Goal: Check status

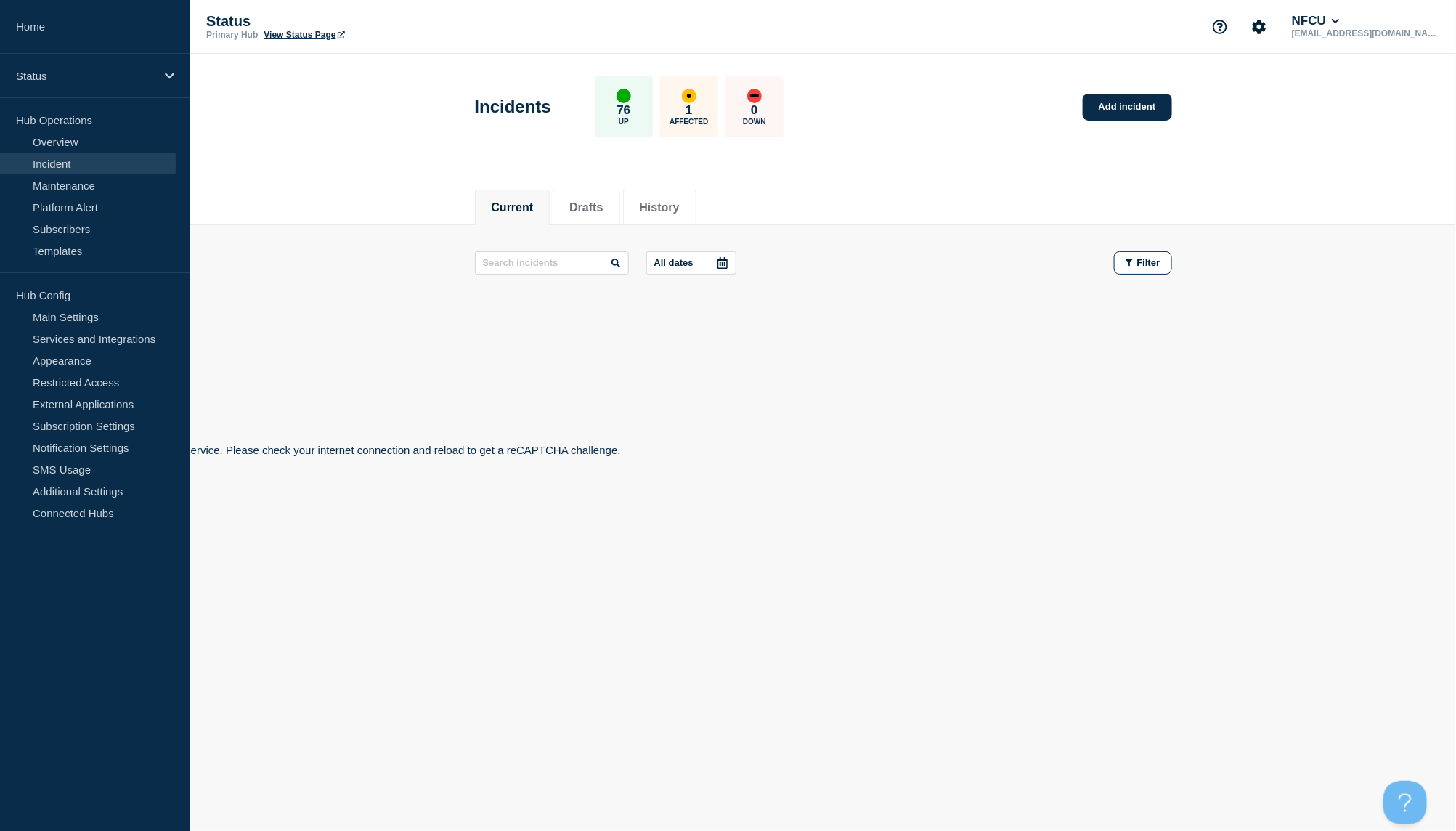
click at [92, 164] on link "Incident" at bounding box center [88, 164] width 176 height 22
click at [60, 164] on link "Incident" at bounding box center [88, 164] width 176 height 22
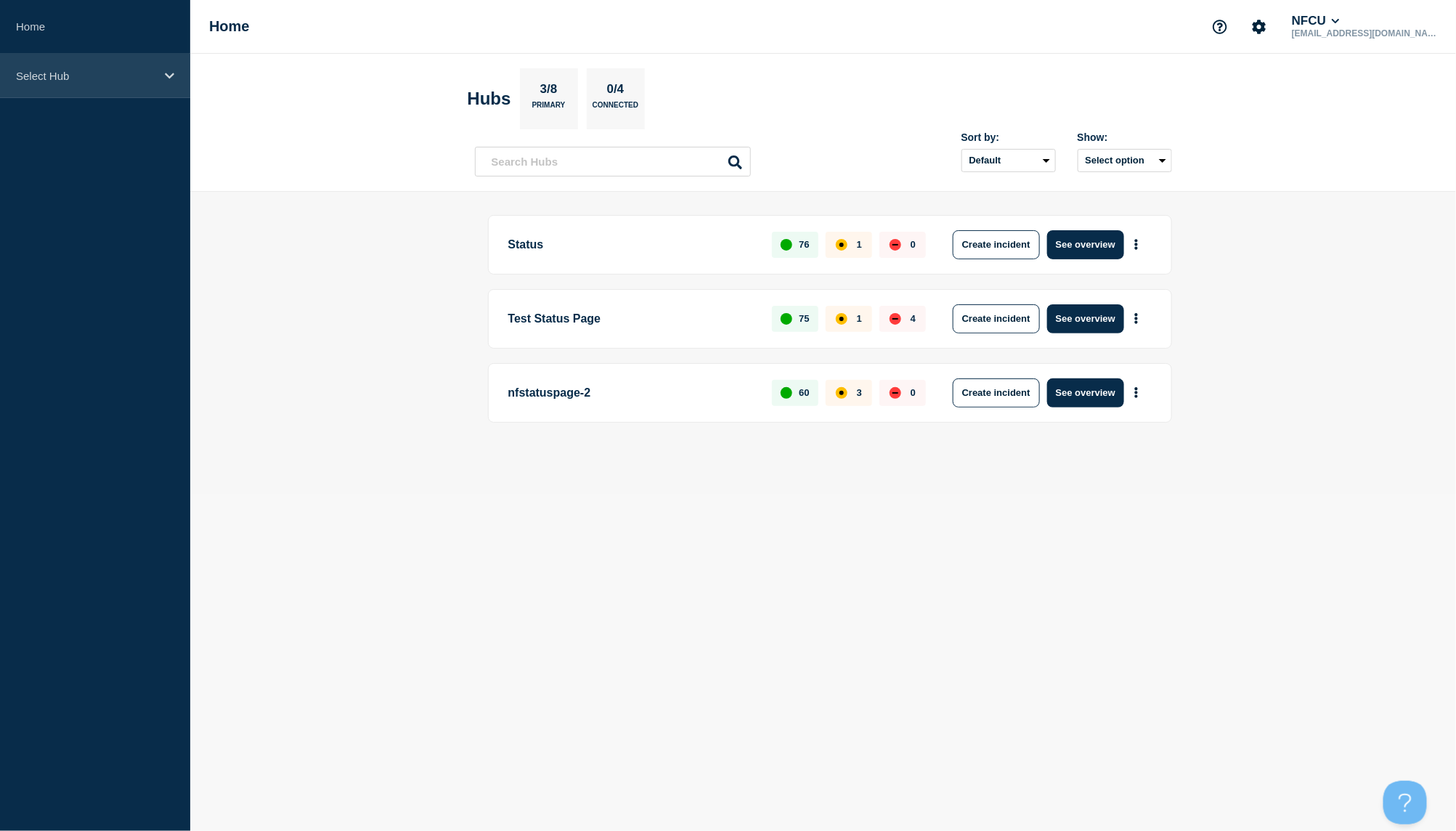
click at [121, 88] on div "Select Hub" at bounding box center [95, 76] width 190 height 44
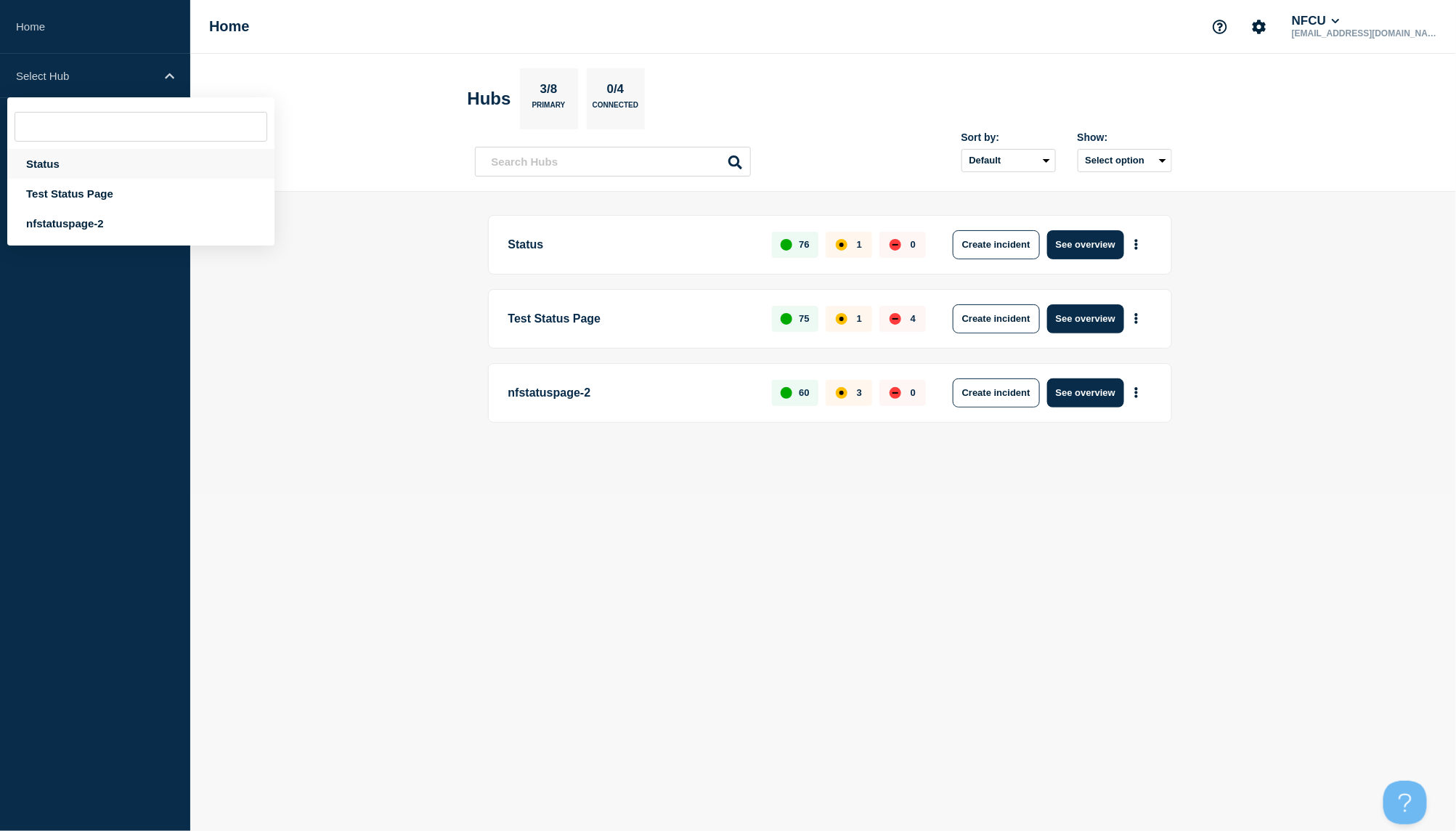
click at [67, 164] on div "Status" at bounding box center [141, 164] width 267 height 30
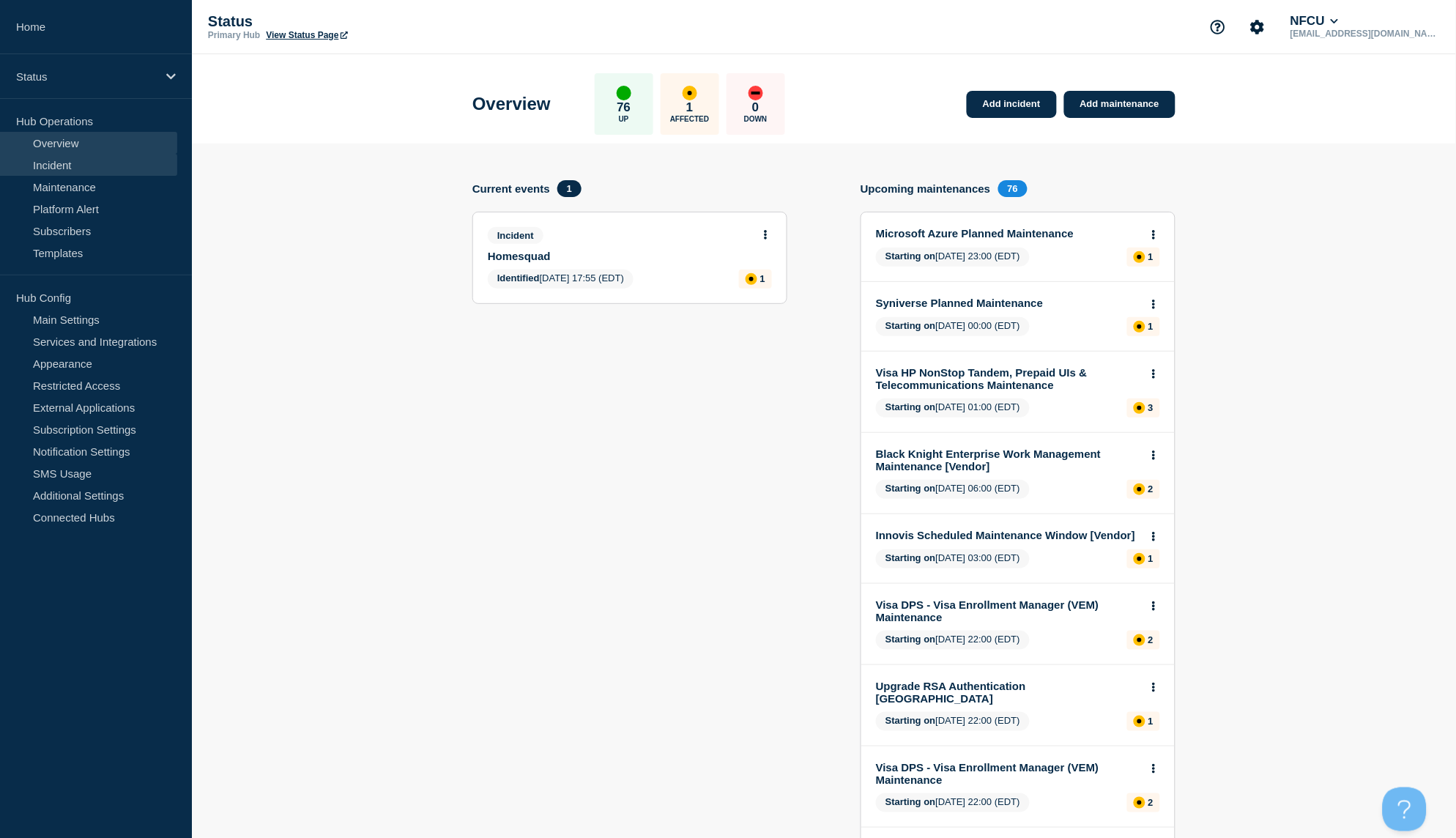
click at [113, 175] on link "Incident" at bounding box center [88, 165] width 177 height 22
